Goal: Find specific page/section: Find specific page/section

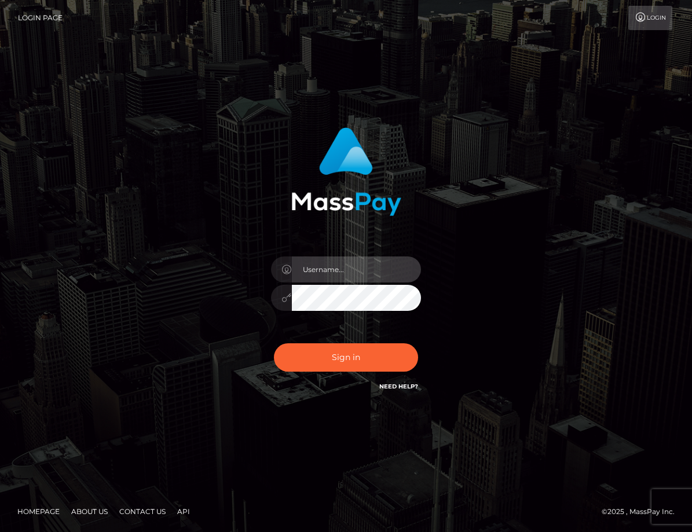
click at [332, 266] on input "text" at bounding box center [357, 270] width 130 height 26
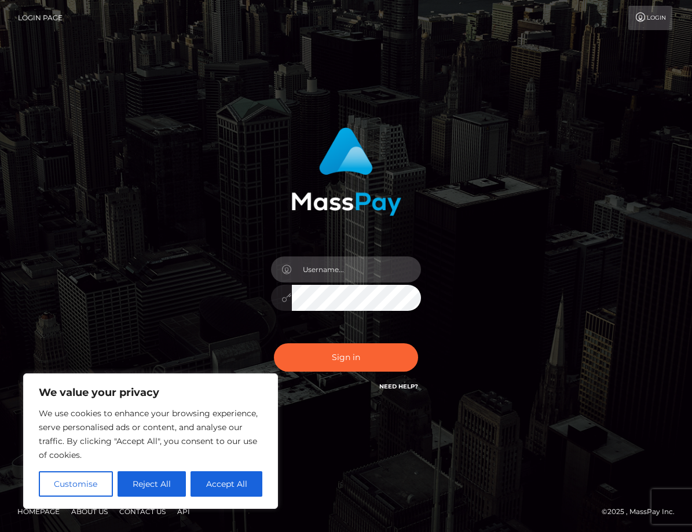
type input "duquesne.rahm"
click at [274, 344] on button "Sign in" at bounding box center [346, 358] width 145 height 28
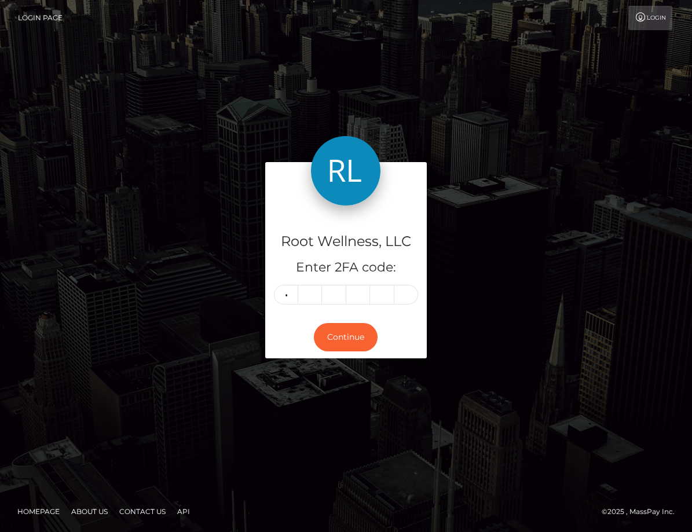
type input "6"
type input "5"
type input "3"
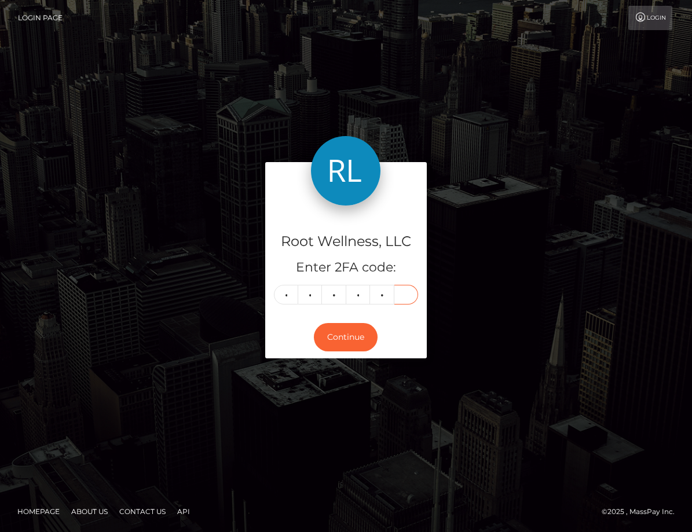
type input "4"
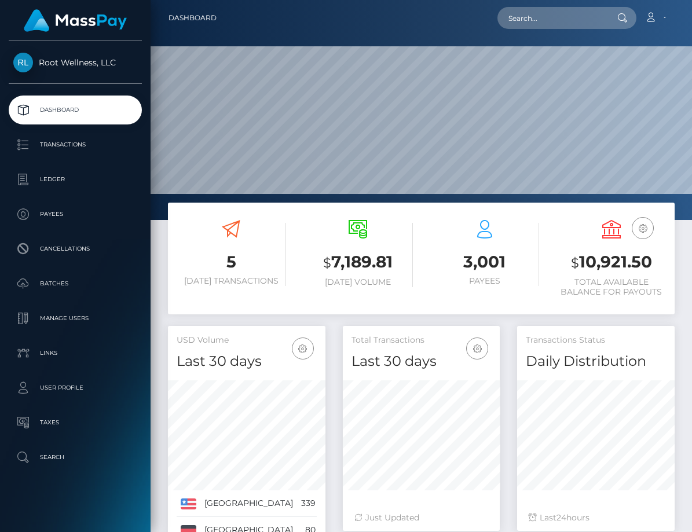
scroll to position [205, 158]
click at [569, 28] on input "text" at bounding box center [552, 18] width 109 height 22
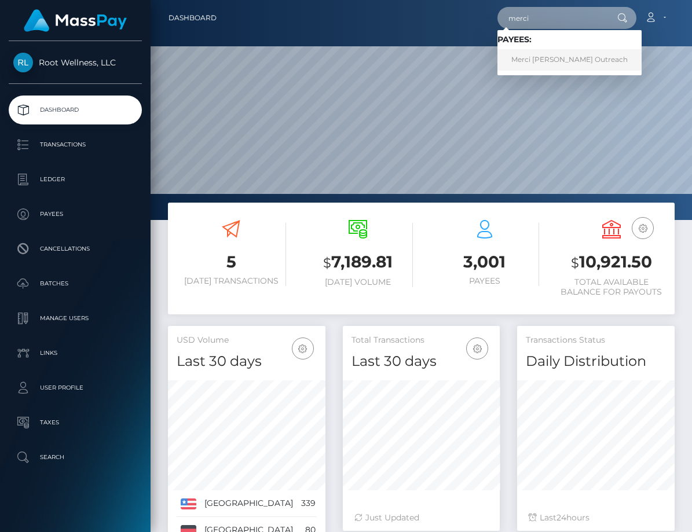
type input "merci"
click at [578, 57] on link "Merci Dupre Outreach" at bounding box center [570, 59] width 144 height 21
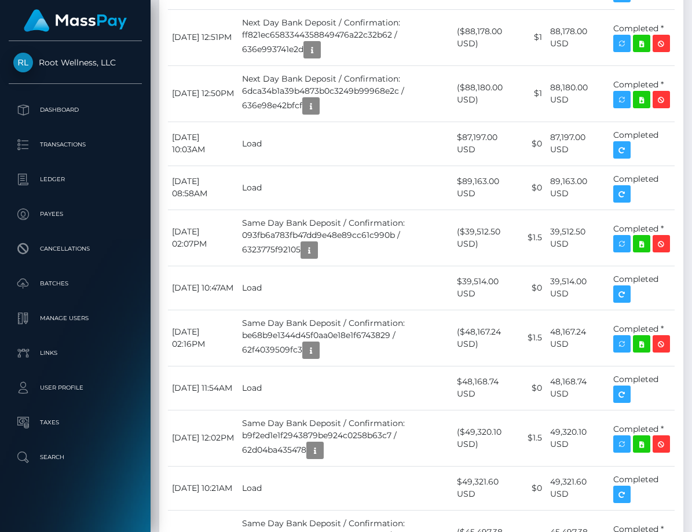
scroll to position [4823, 0]
